Goal: Information Seeking & Learning: Find specific fact

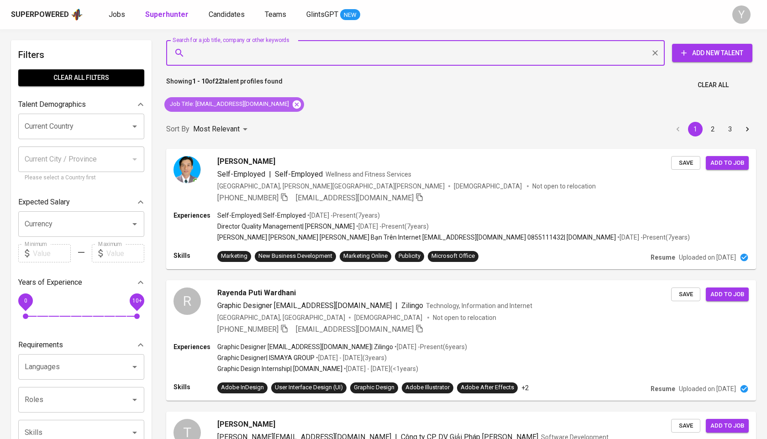
click at [292, 99] on icon at bounding box center [297, 104] width 10 height 10
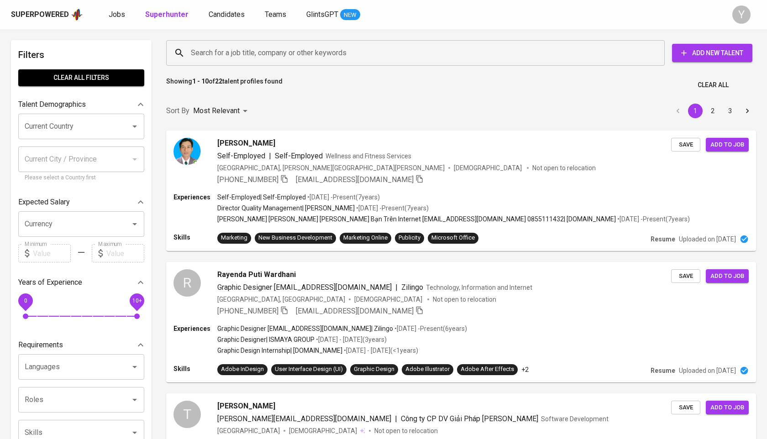
click at [280, 57] on input "Search for a job title, company or other keywords" at bounding box center [417, 52] width 458 height 17
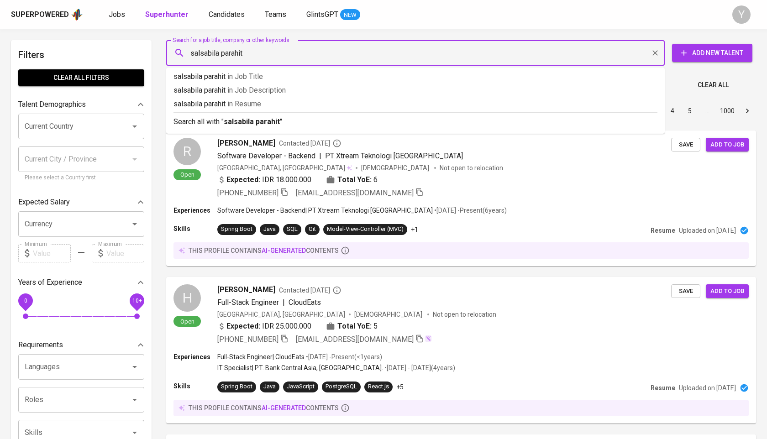
type input "salsabila parahita"
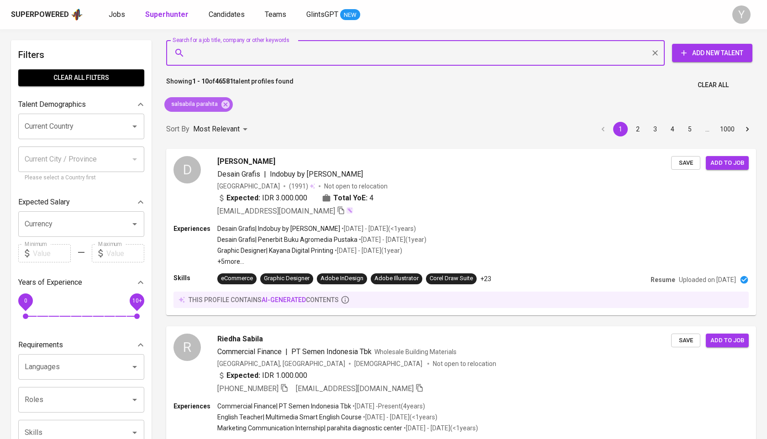
click at [223, 104] on icon at bounding box center [225, 104] width 8 height 8
click at [245, 51] on input "Search for a job title, company or other keywords" at bounding box center [417, 52] width 458 height 17
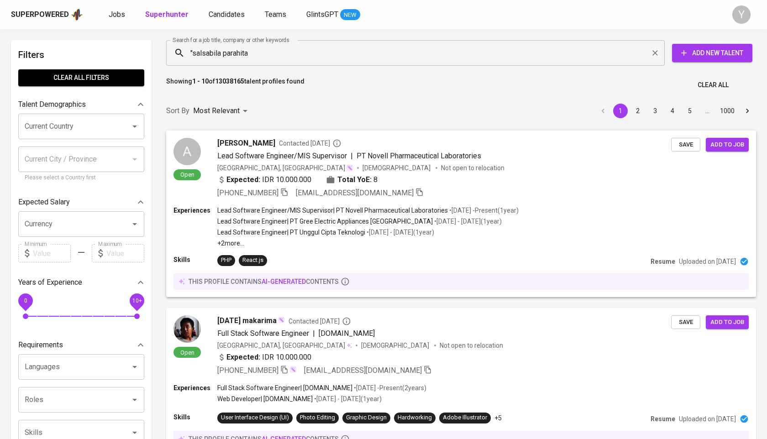
click at [276, 47] on input ""salsabila parahita" at bounding box center [417, 52] width 458 height 17
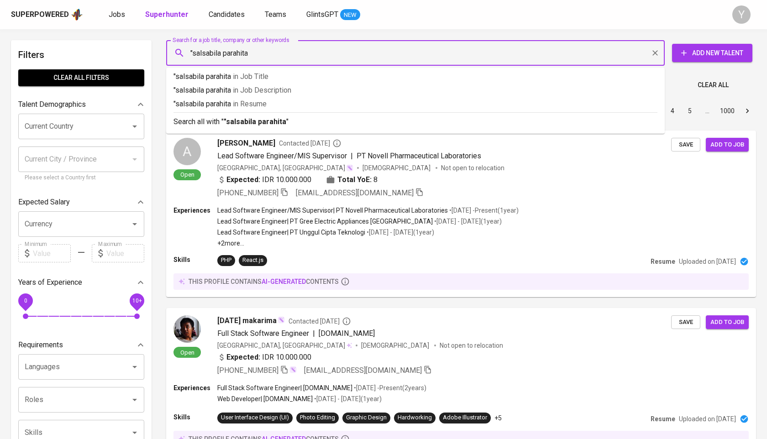
click at [272, 52] on input ""salsabila parahita" at bounding box center [417, 52] width 458 height 17
type input ""salsabila parahita""
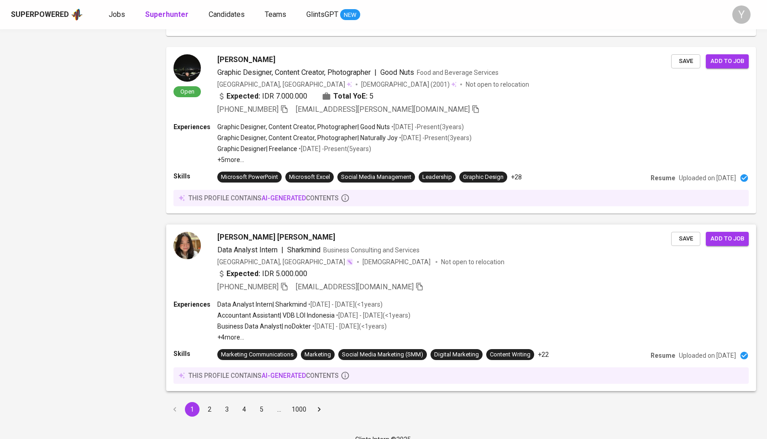
scroll to position [1426, 0]
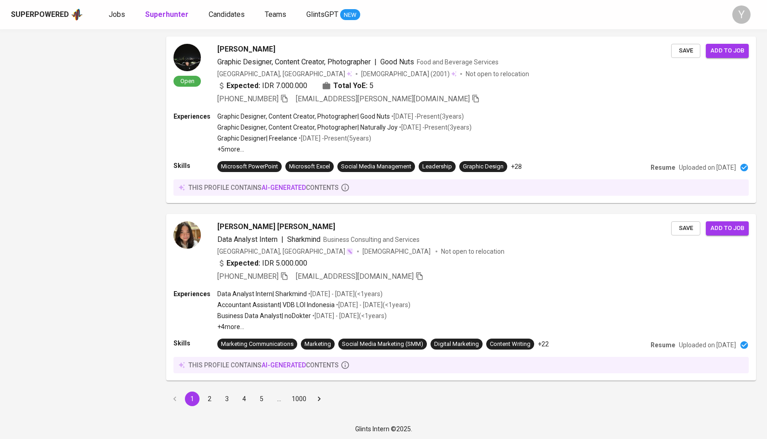
click at [208, 403] on button "2" at bounding box center [209, 399] width 15 height 15
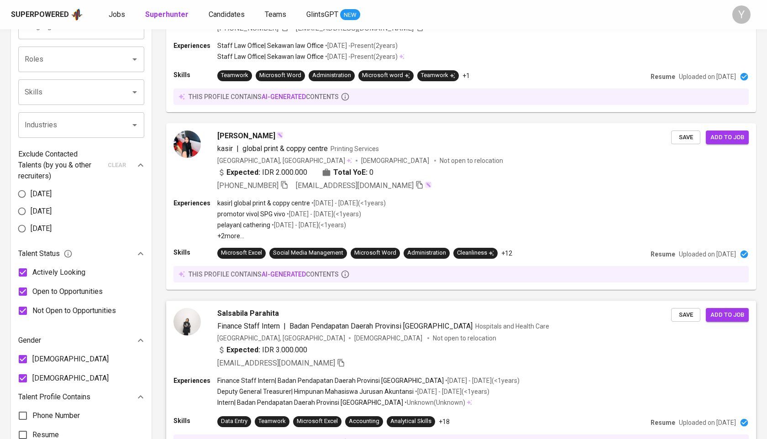
scroll to position [395, 0]
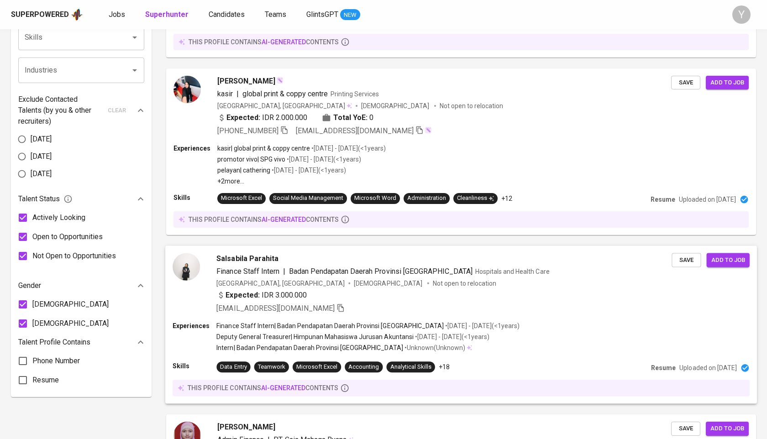
click at [299, 267] on span "Badan Pendapatan Daerah Provinsi [GEOGRAPHIC_DATA]" at bounding box center [380, 271] width 183 height 9
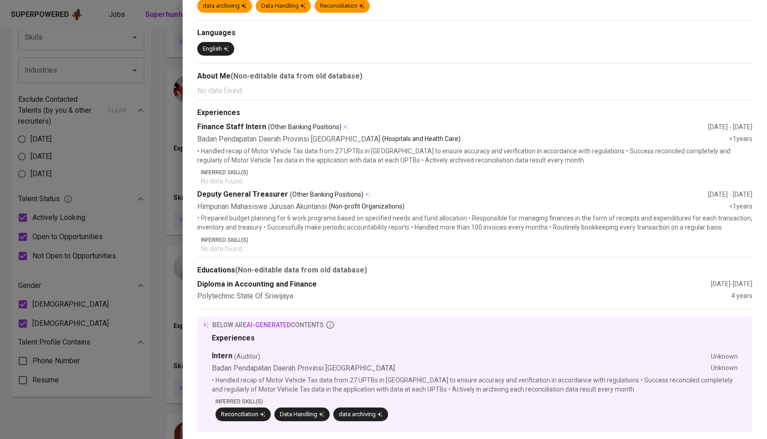
scroll to position [0, 0]
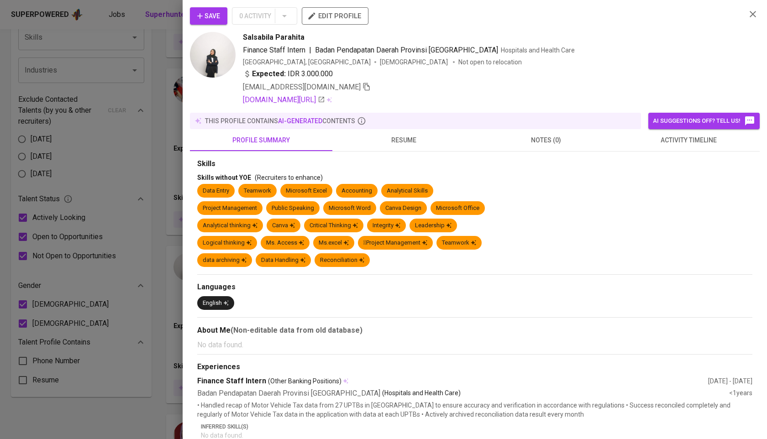
click at [409, 149] on button "resume" at bounding box center [403, 140] width 142 height 22
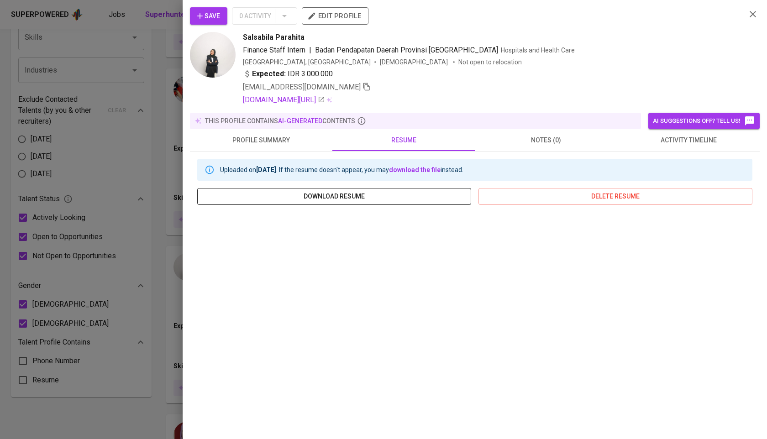
scroll to position [61, 0]
click at [129, 108] on div at bounding box center [383, 219] width 767 height 439
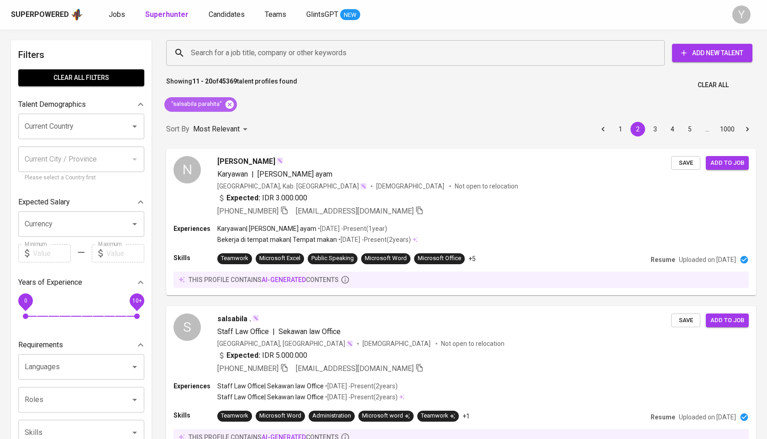
click at [226, 105] on icon at bounding box center [229, 104] width 8 height 8
click at [250, 52] on input "Search for a job title, company or other keywords" at bounding box center [417, 52] width 458 height 17
paste input "johanes.sungarda@gmail.com"
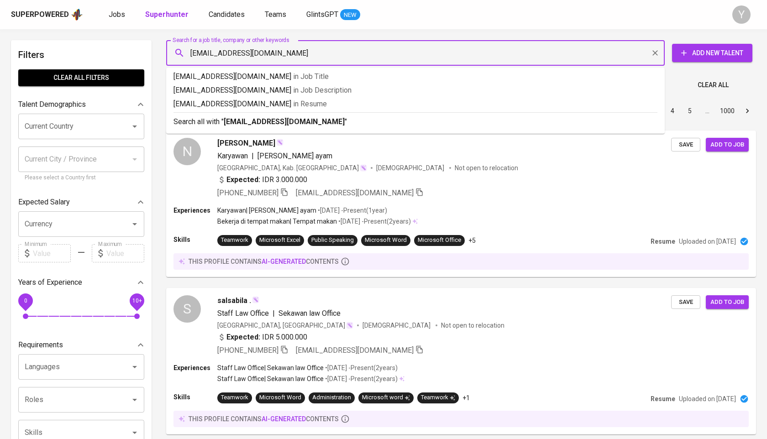
type input "johanes.sungarda@gmail.com"
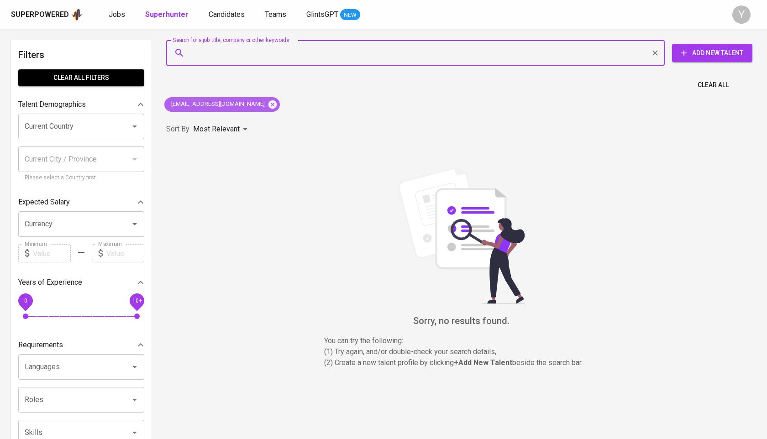
click at [268, 102] on icon at bounding box center [272, 104] width 8 height 8
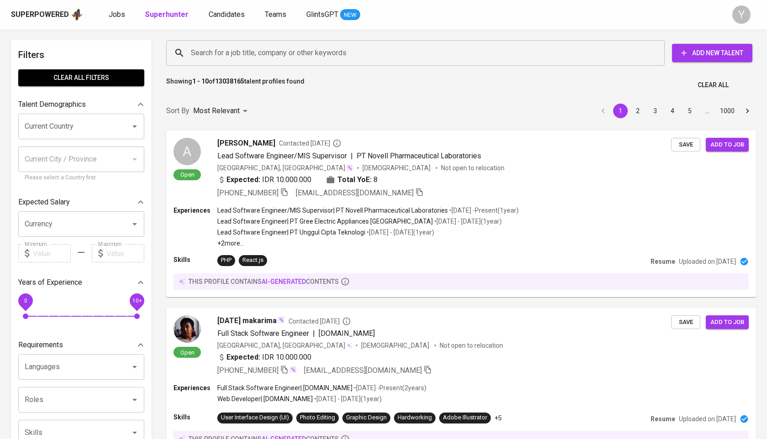
click at [267, 55] on input "Search for a job title, company or other keywords" at bounding box center [417, 52] width 458 height 17
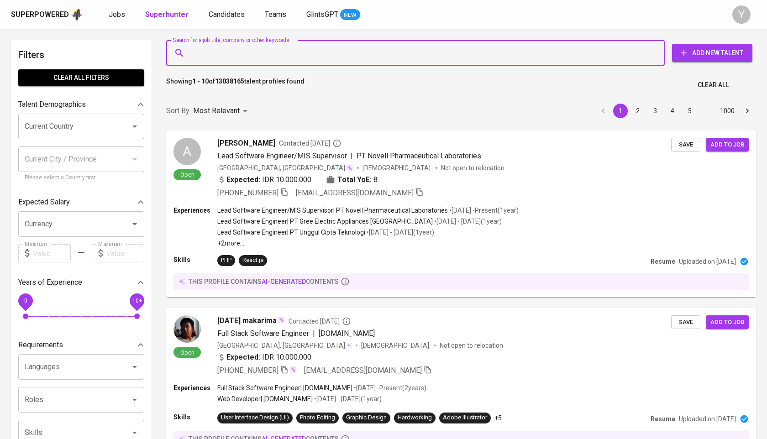
paste input "PT Surya Maju Bersama"
type input "PT Surya Maju Bersama"
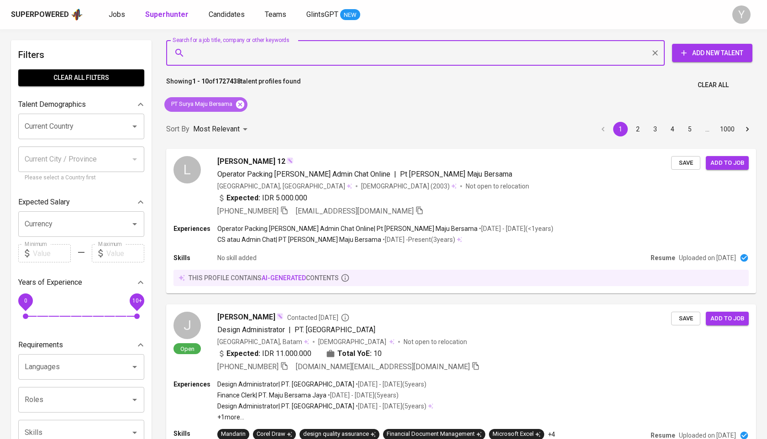
click at [241, 109] on icon at bounding box center [240, 104] width 10 height 10
click at [240, 56] on input "Search for a job title, company or other keywords" at bounding box center [417, 52] width 458 height 17
paste input "anggajanuarr.psi@gmail.com"
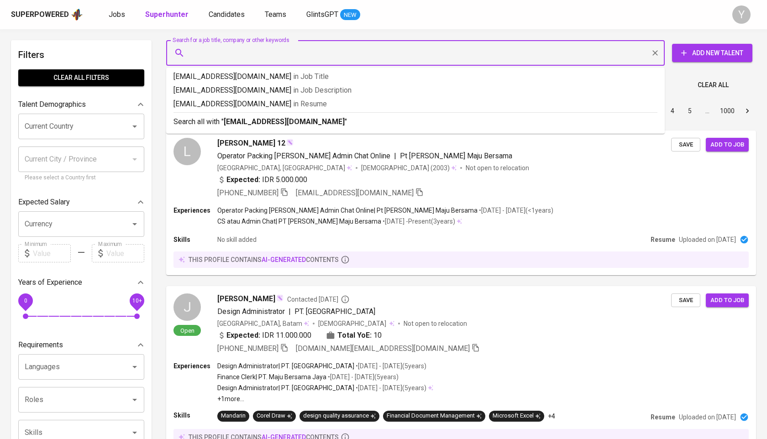
type input "anggajanuarr.psi@gmail.com"
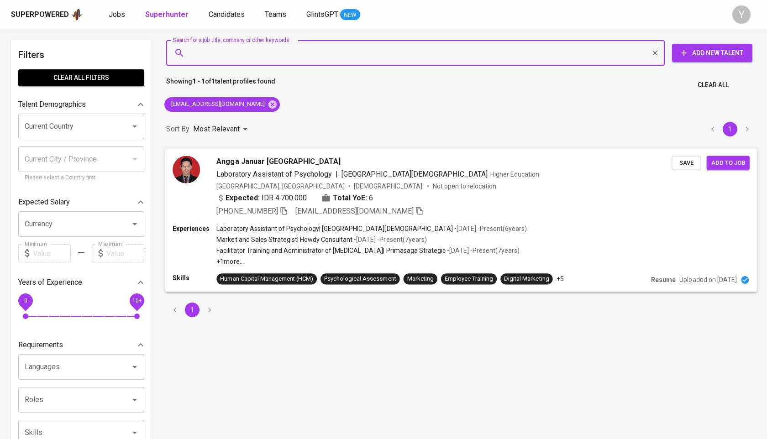
click at [283, 212] on icon "button" at bounding box center [283, 211] width 6 height 8
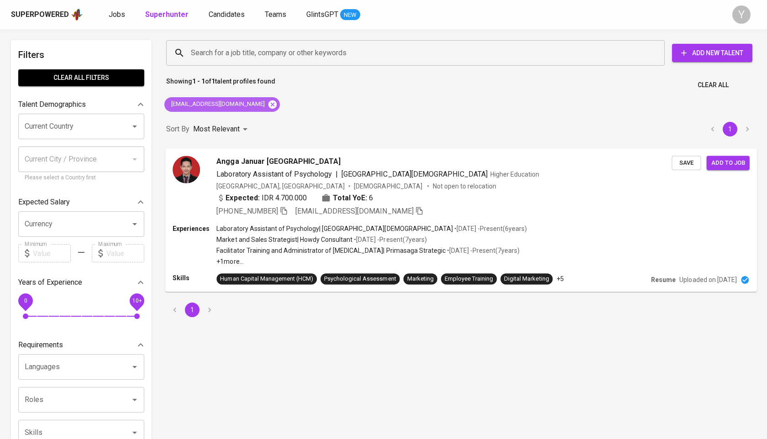
click at [268, 100] on icon at bounding box center [272, 104] width 8 height 8
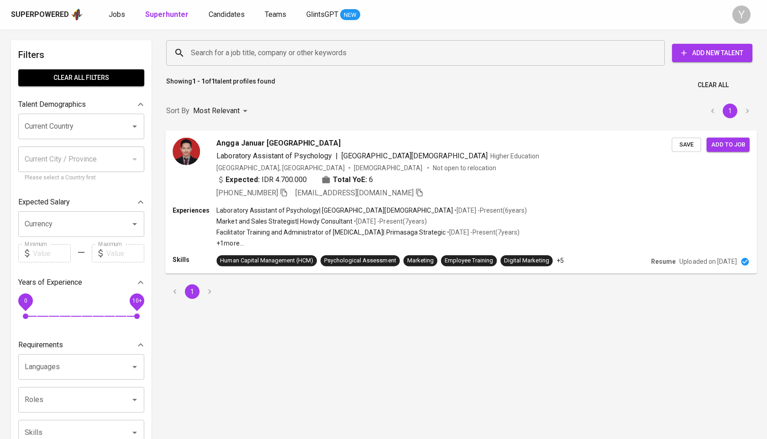
click at [251, 55] on input "Search for a job title, company or other keywords" at bounding box center [417, 52] width 458 height 17
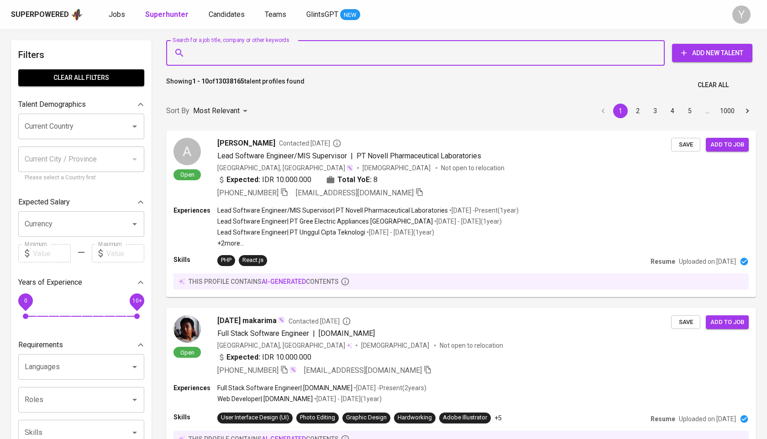
paste input "huseindra@gmail.com"
type input "huseindra@gmail.com"
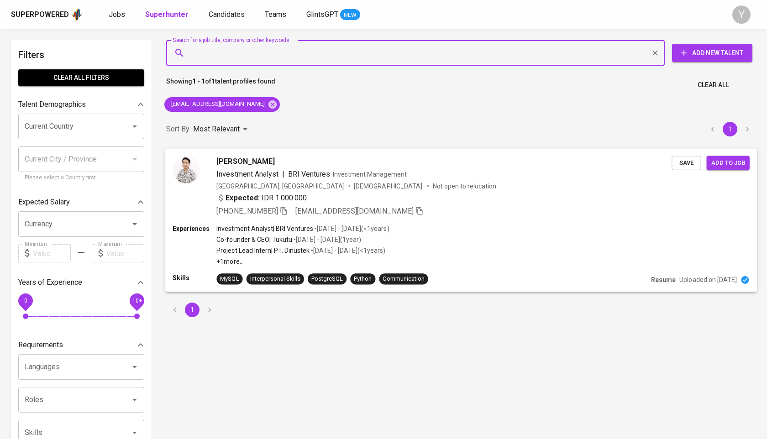
click at [283, 209] on icon "button" at bounding box center [283, 211] width 6 height 8
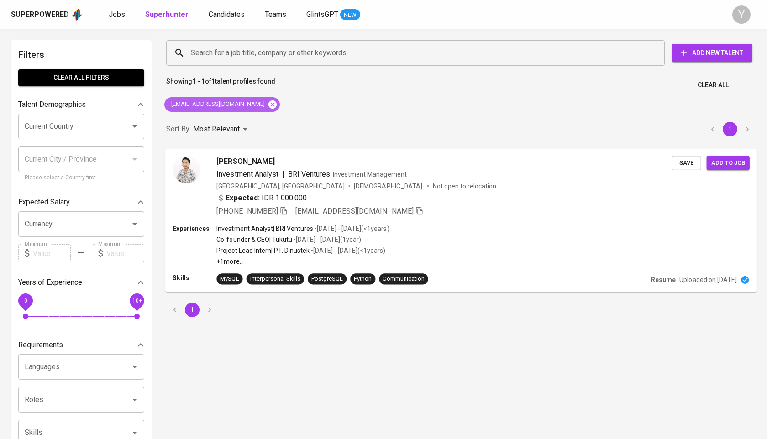
click at [267, 105] on icon at bounding box center [272, 104] width 10 height 10
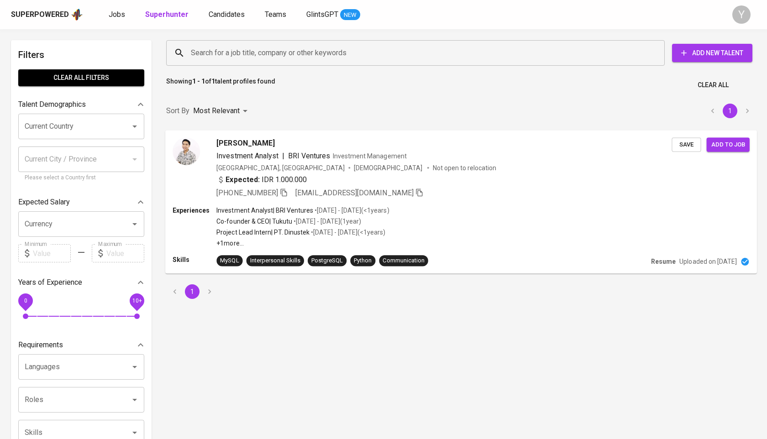
click at [251, 50] on input "Search for a job title, company or other keywords" at bounding box center [417, 52] width 458 height 17
paste input "andyarnur@gmail.com"
type input "andyarnur@gmail.com"
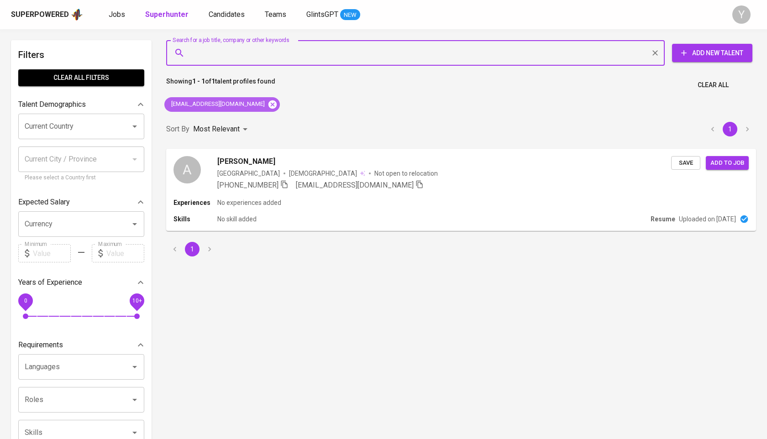
click at [267, 108] on icon at bounding box center [272, 104] width 10 height 10
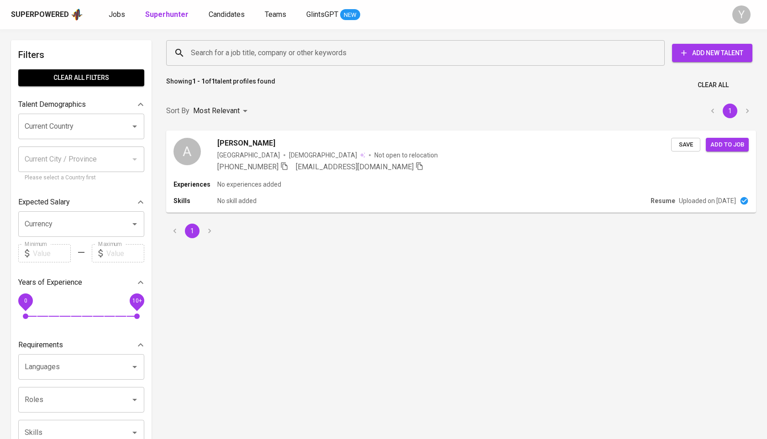
click at [244, 44] on input "Search for a job title, company or other keywords" at bounding box center [417, 52] width 458 height 17
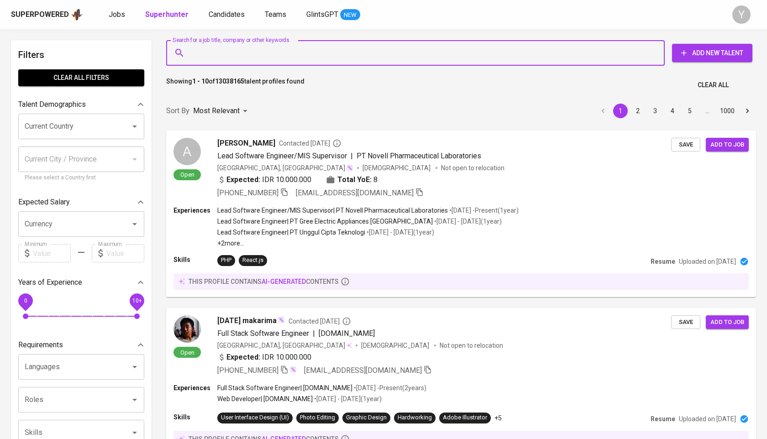
paste input "tyas.hayuwuri@gmail.com"
type input "tyas.hayuwuri@gmail.com"
